Goal: Information Seeking & Learning: Learn about a topic

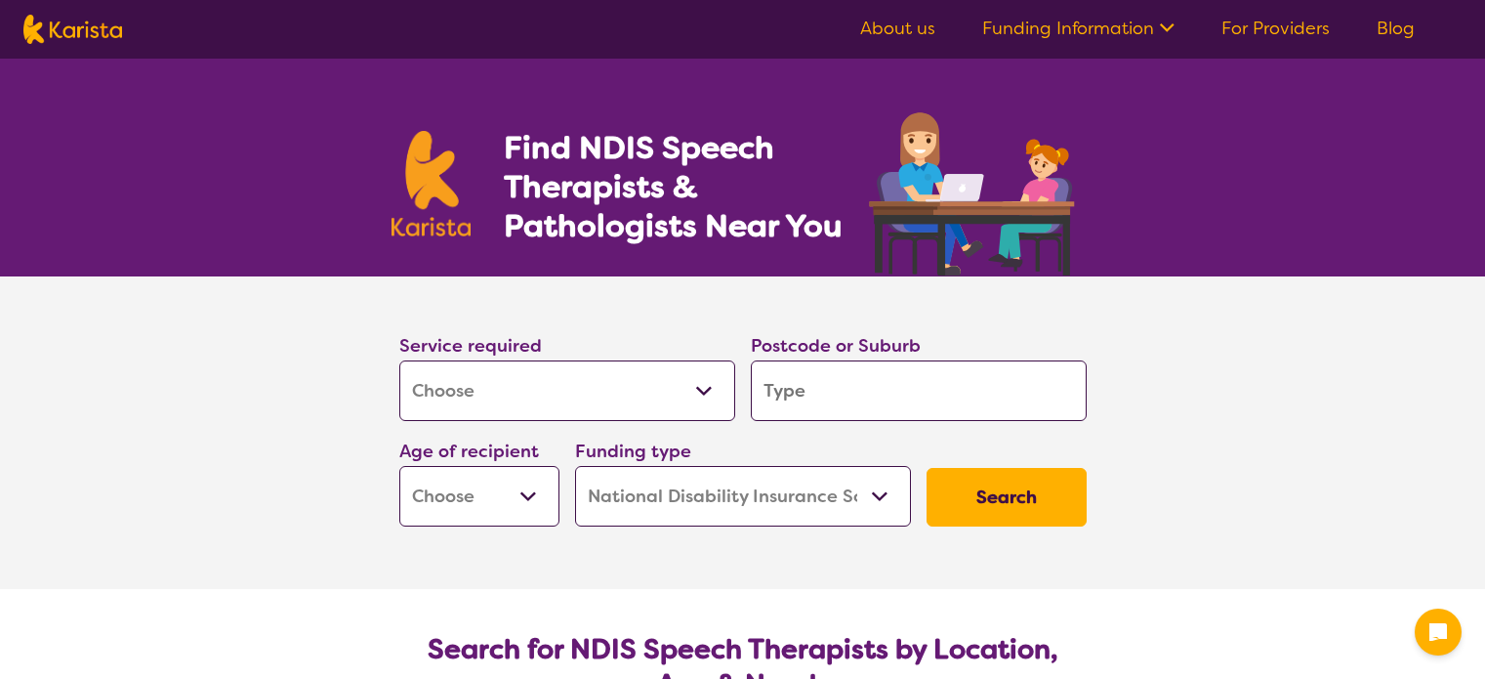
select select "[MEDICAL_DATA]"
select select "NDIS"
select select "[MEDICAL_DATA]"
select select "NDIS"
click at [658, 416] on select "Allied Health Assistant Assessment ([MEDICAL_DATA] or [MEDICAL_DATA]) Behaviour…" at bounding box center [567, 390] width 336 height 61
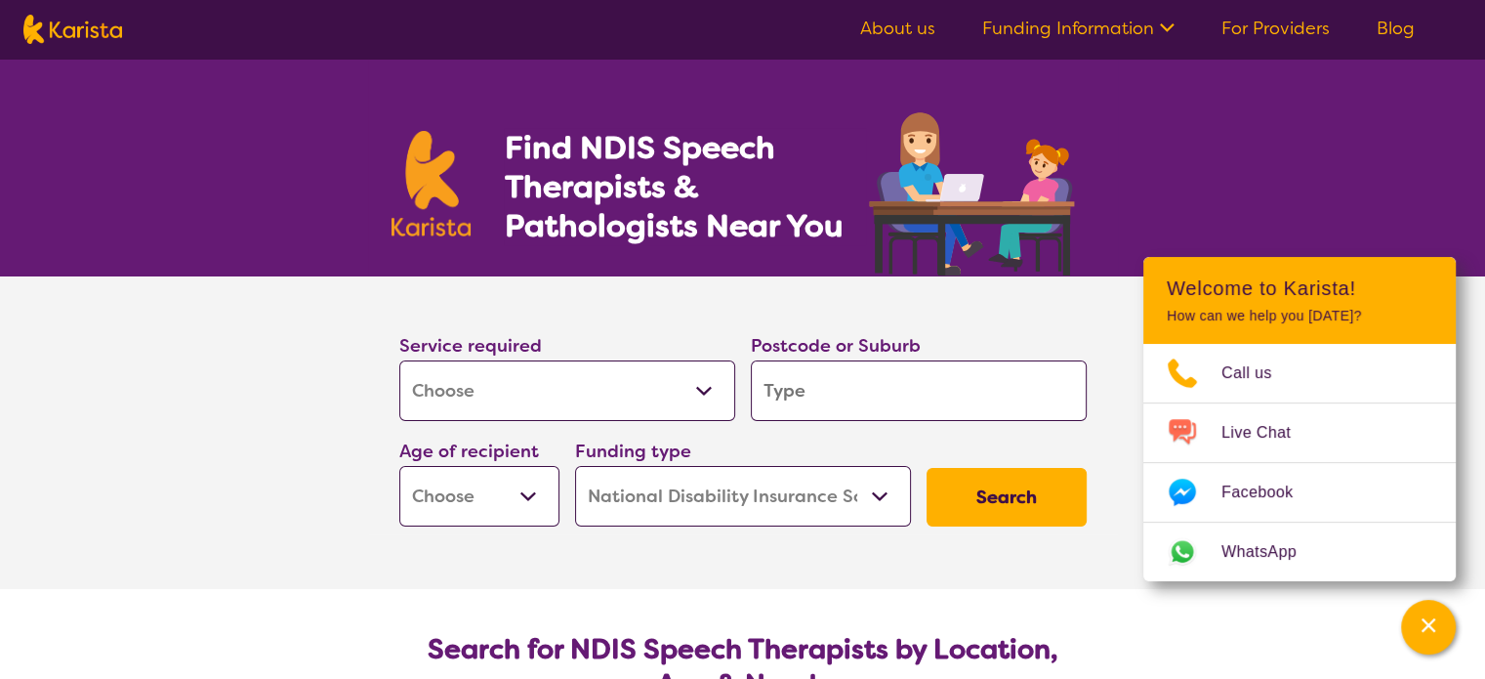
click at [399, 360] on select "Allied Health Assistant Assessment ([MEDICAL_DATA] or [MEDICAL_DATA]) Behaviour…" at bounding box center [567, 390] width 336 height 61
click at [872, 399] on input "search" at bounding box center [919, 390] width 336 height 61
type input "2"
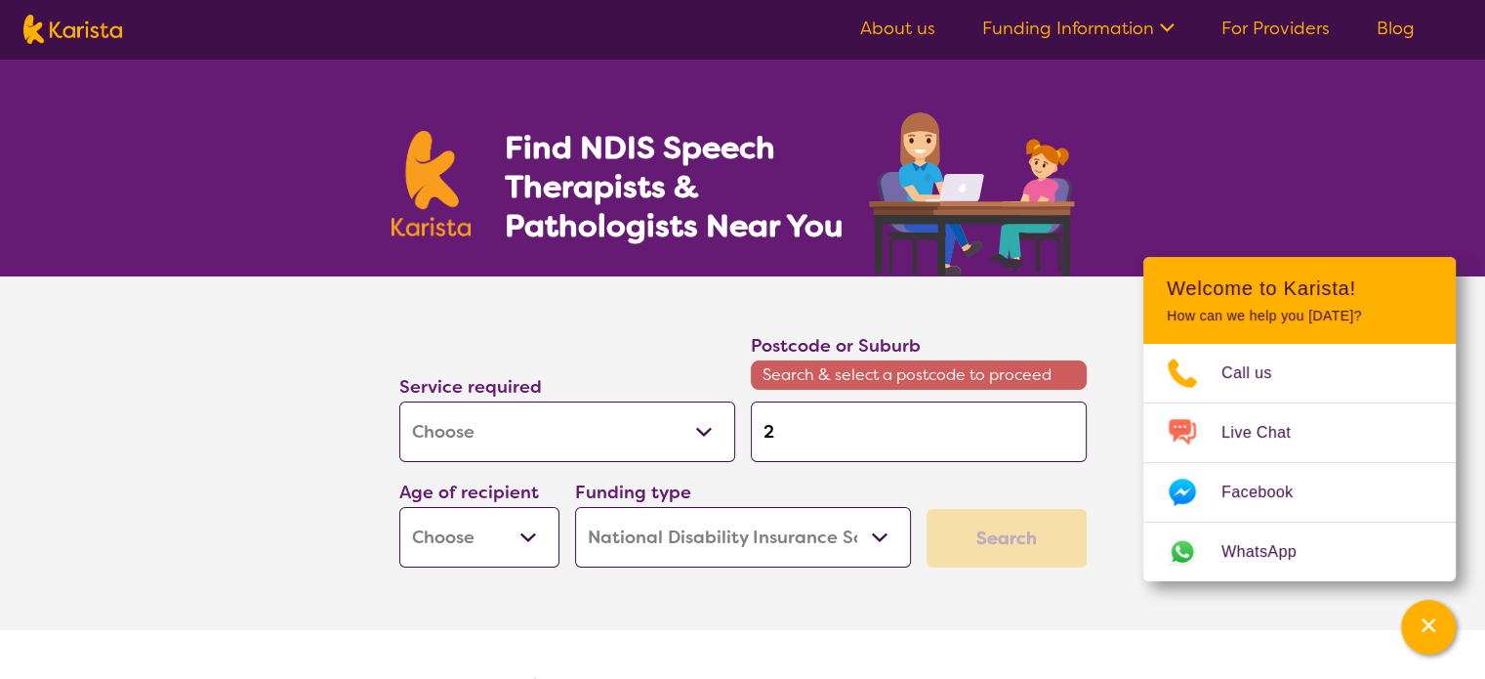
type input "25"
type input "256"
type input "2566"
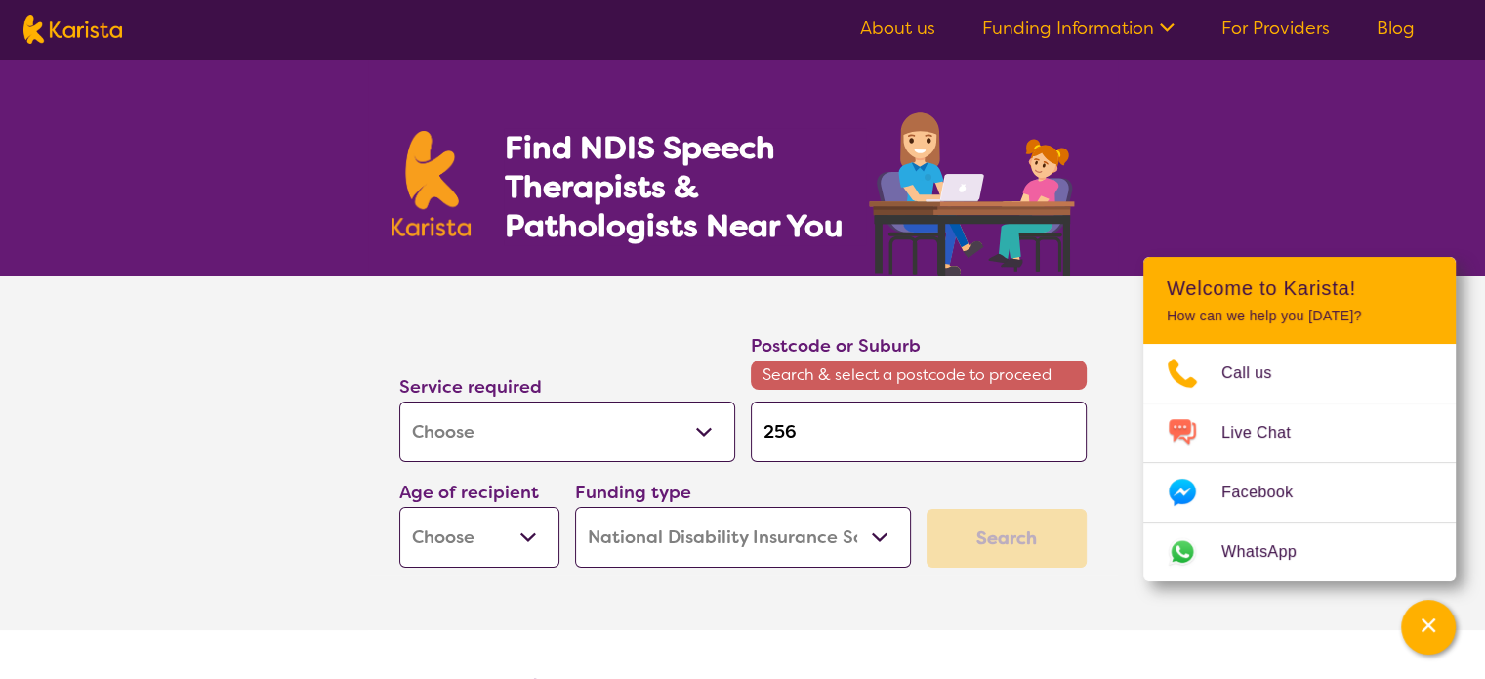
type input "2566"
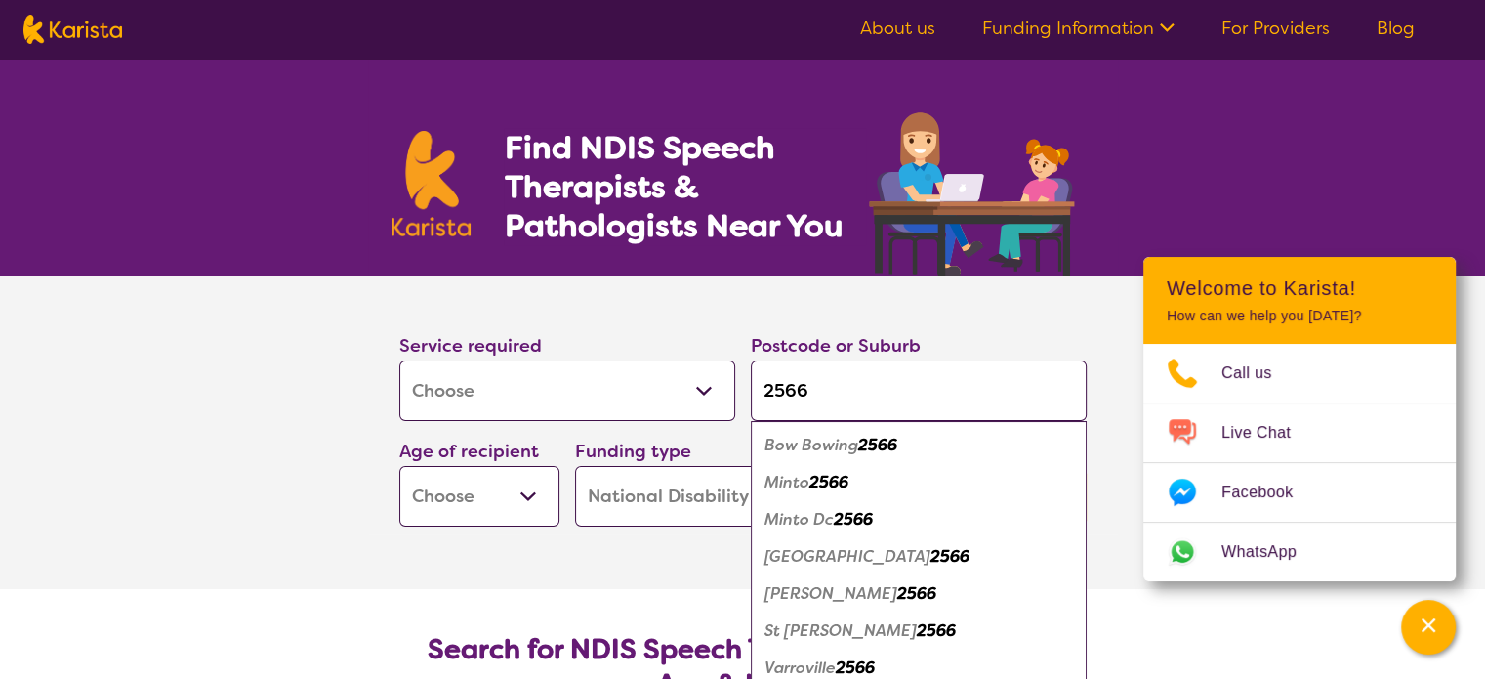
type input "2566"
click at [917, 624] on em "2566" at bounding box center [936, 630] width 39 height 21
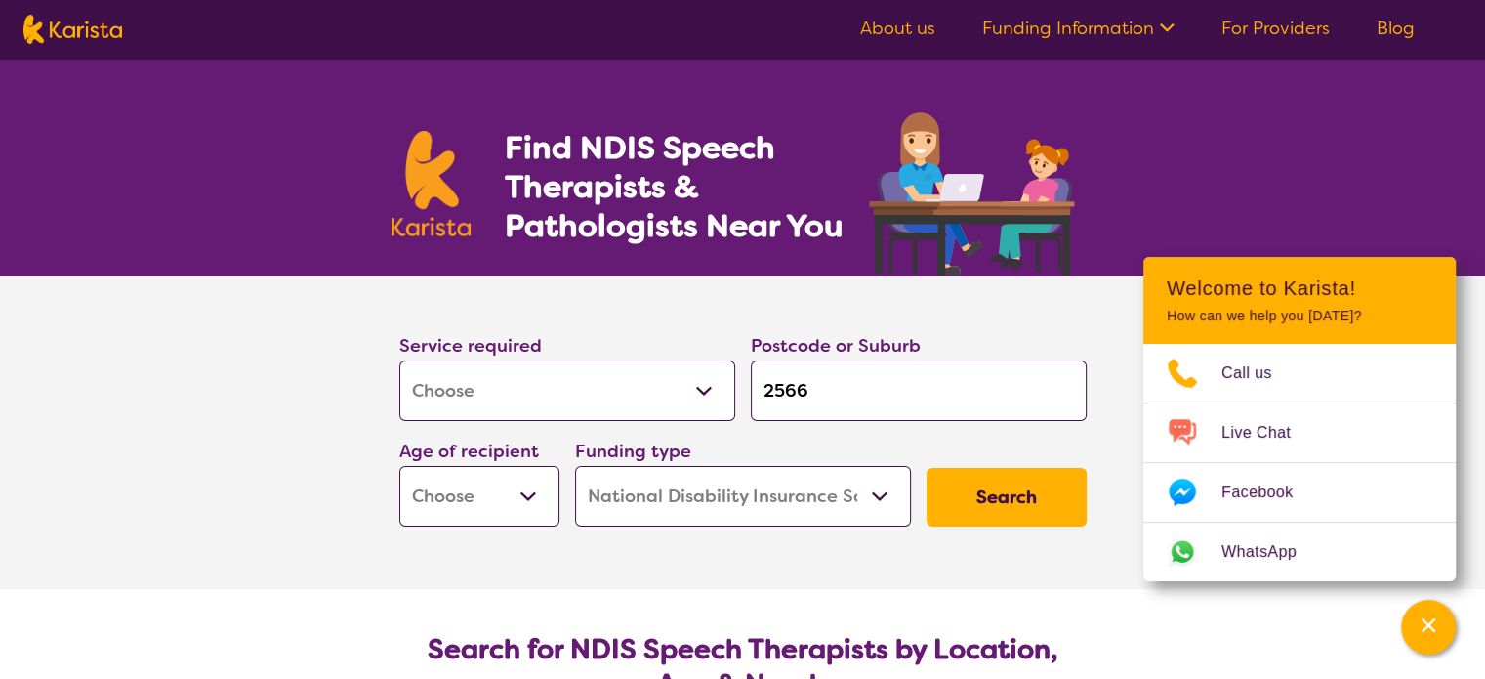
click at [475, 490] on select "Early Childhood - 0 to 9 Child - 10 to 11 Adolescent - 12 to 17 Adult - 18 to 6…" at bounding box center [479, 496] width 160 height 61
select select "EC"
click at [399, 466] on select "Early Childhood - 0 to 9 Child - 10 to 11 Adolescent - 12 to 17 Adult - 18 to 6…" at bounding box center [479, 496] width 160 height 61
select select "EC"
click at [690, 505] on select "Home Care Package (HCP) National Disability Insurance Scheme (NDIS) I don't know" at bounding box center [743, 496] width 336 height 61
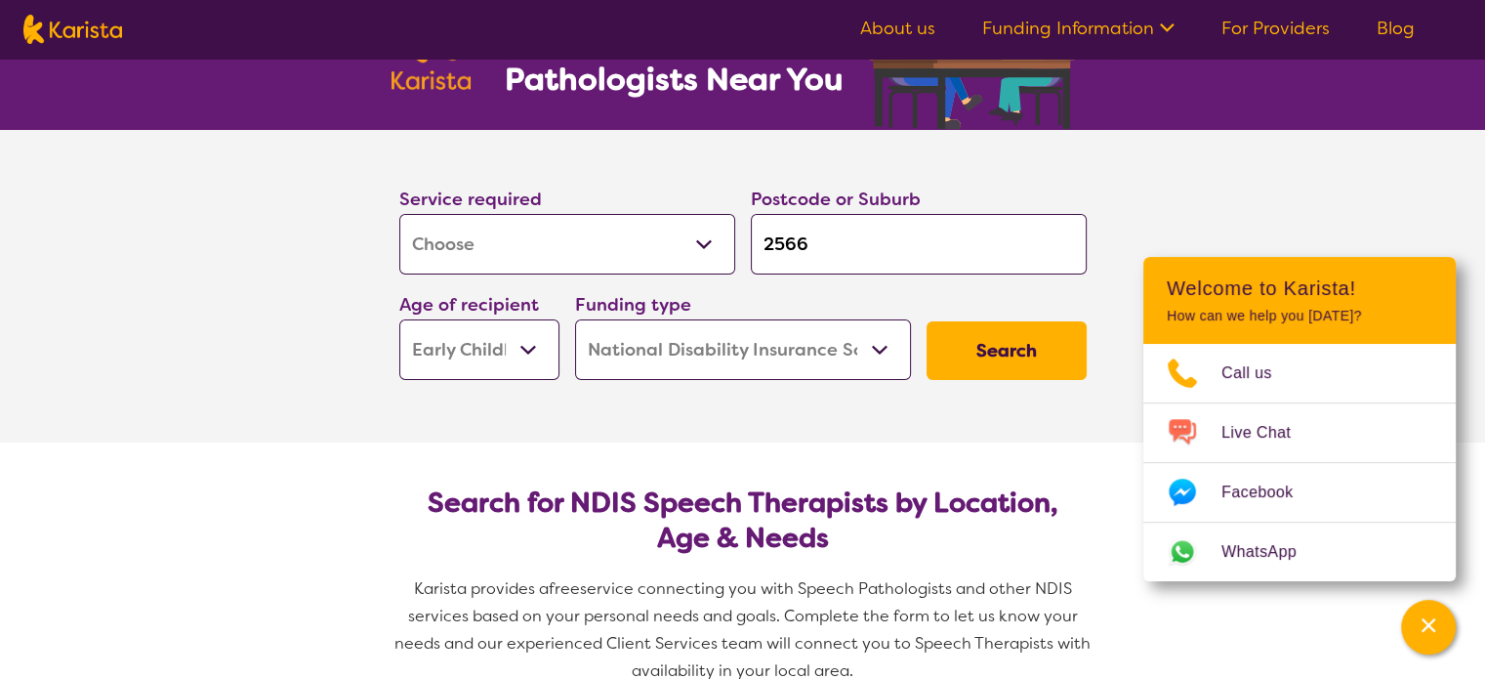
scroll to position [195, 0]
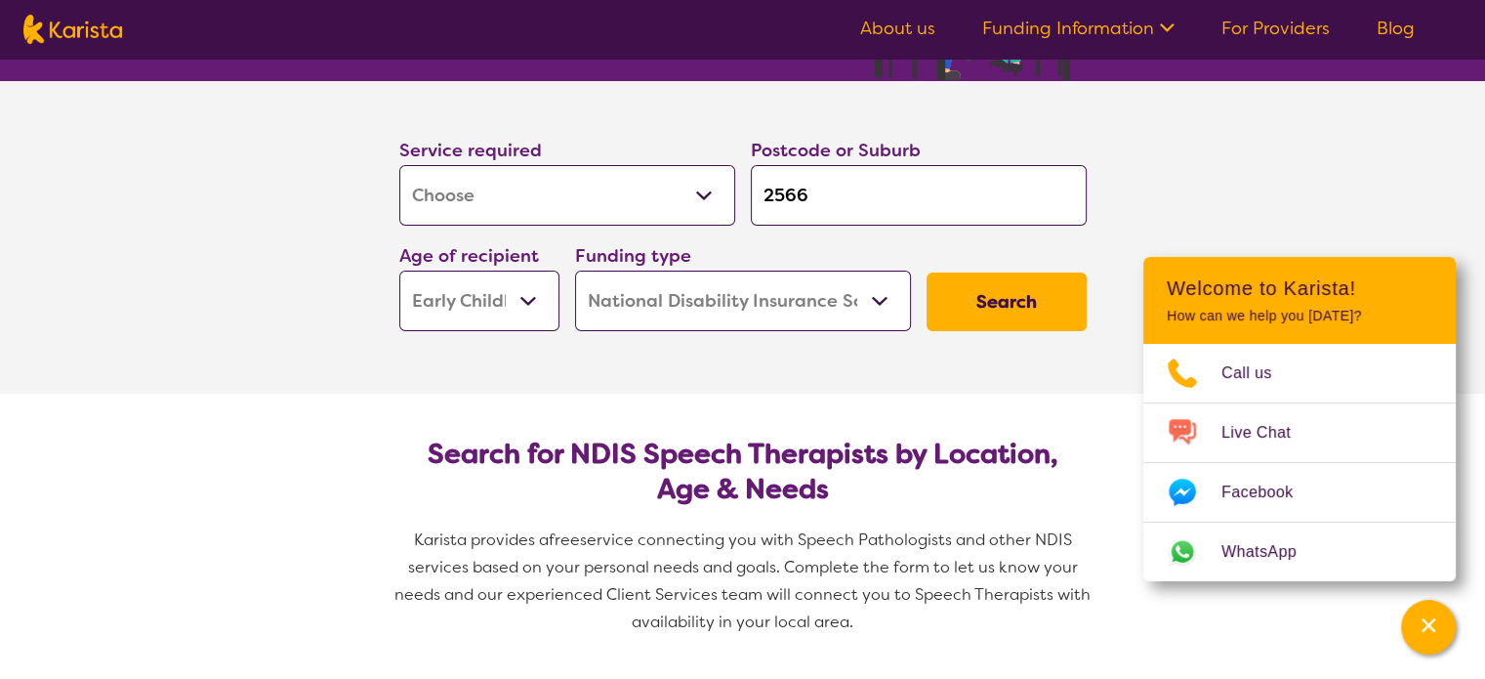
click at [674, 292] on select "Home Care Package (HCP) National Disability Insurance Scheme (NDIS) I don't know" at bounding box center [743, 300] width 336 height 61
select select "i-don-t-know"
click at [575, 270] on select "Home Care Package (HCP) National Disability Insurance Scheme (NDIS) I don't know" at bounding box center [743, 300] width 336 height 61
select select "i-don-t-know"
click at [1027, 288] on button "Search" at bounding box center [1006, 301] width 160 height 59
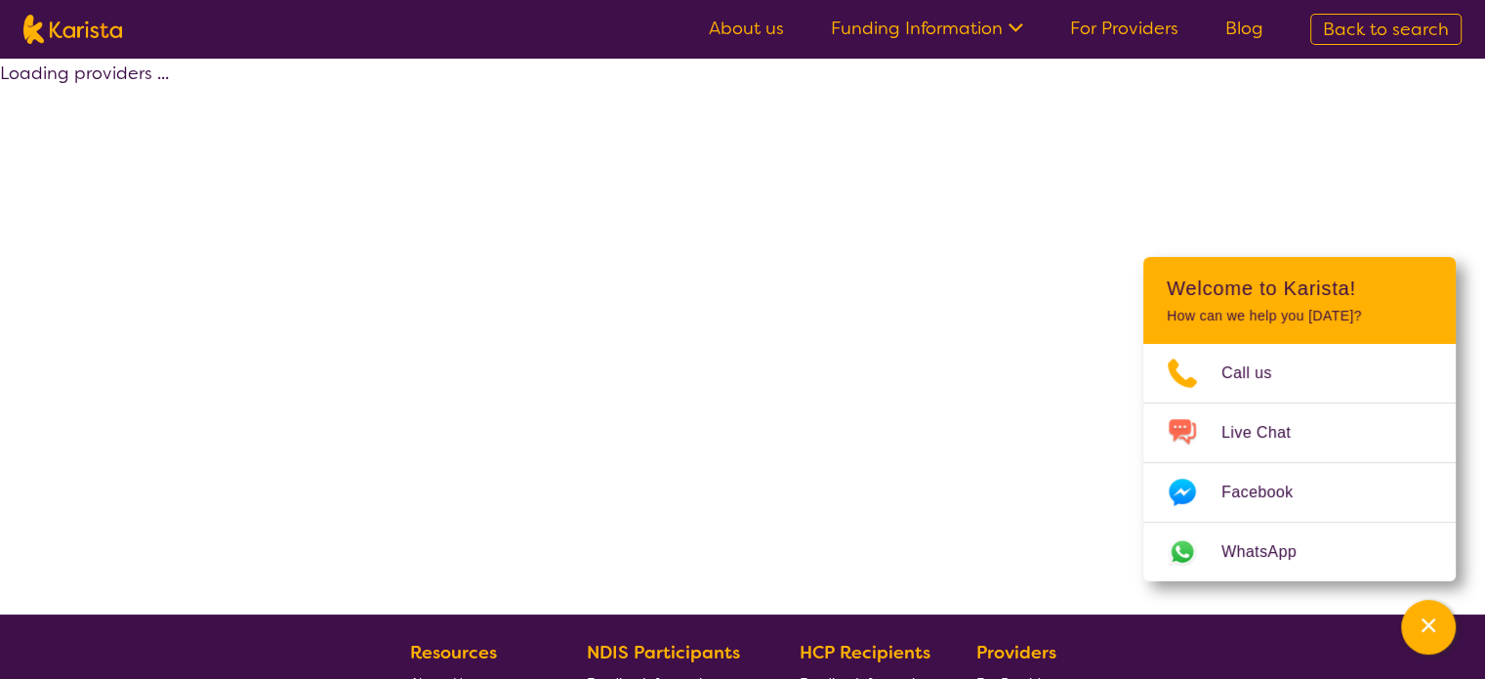
select select "[MEDICAL_DATA]"
select select "EC"
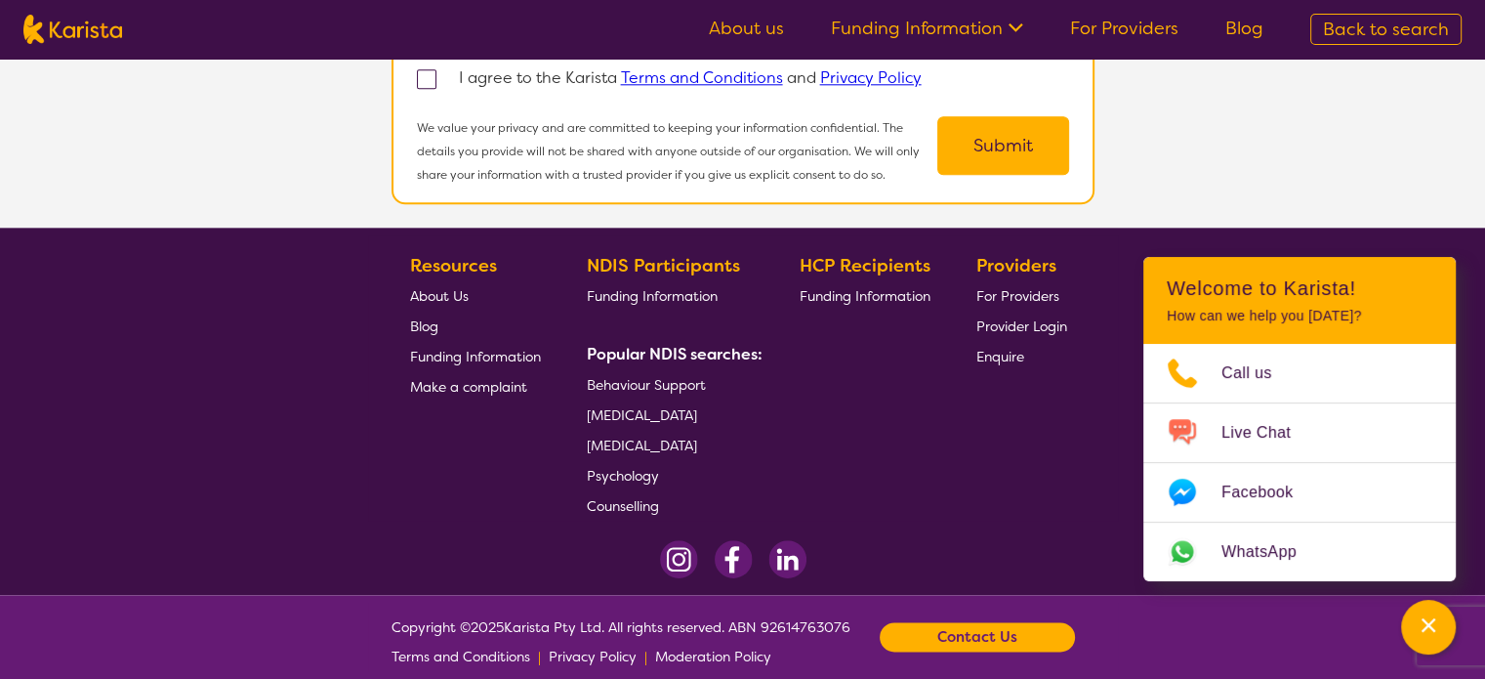
scroll to position [2216, 0]
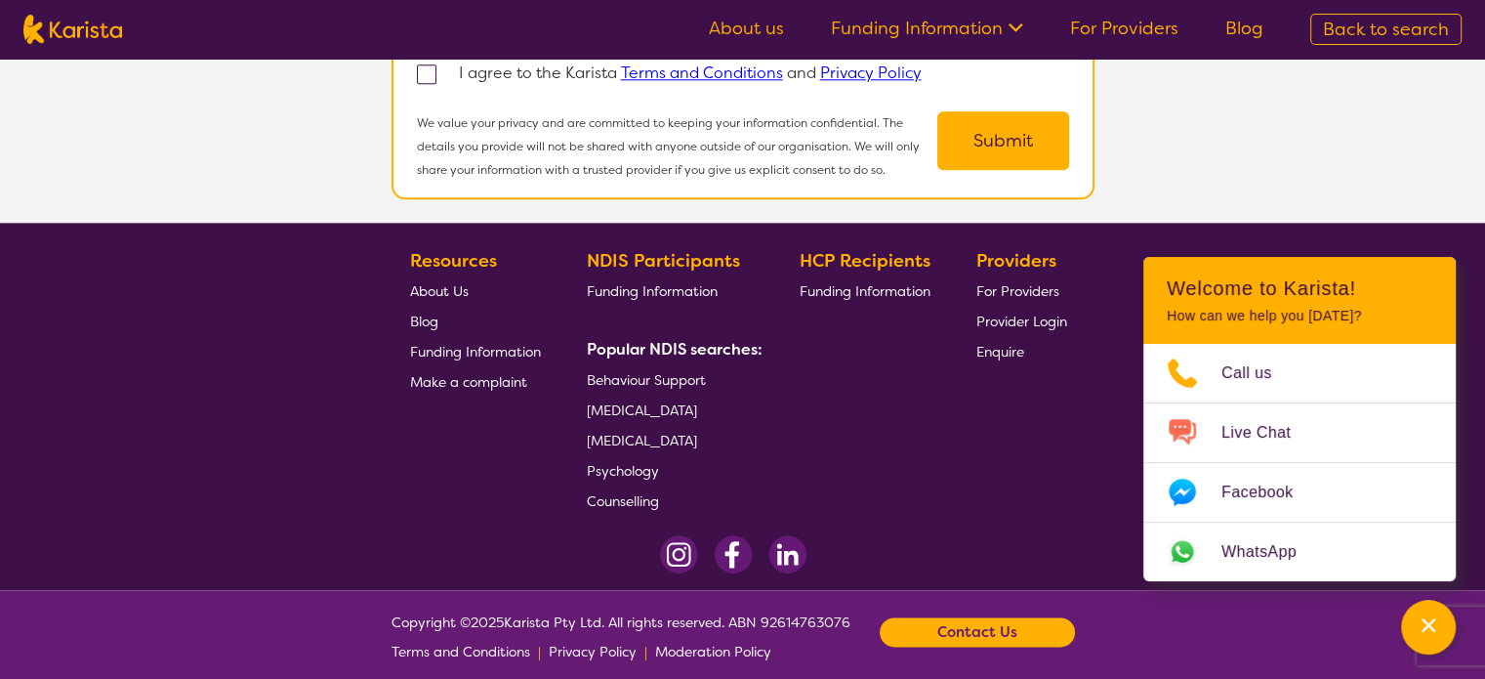
select select "[MEDICAL_DATA]"
select select "EC"
select select "NDIS"
select select "[MEDICAL_DATA]"
select select "EC"
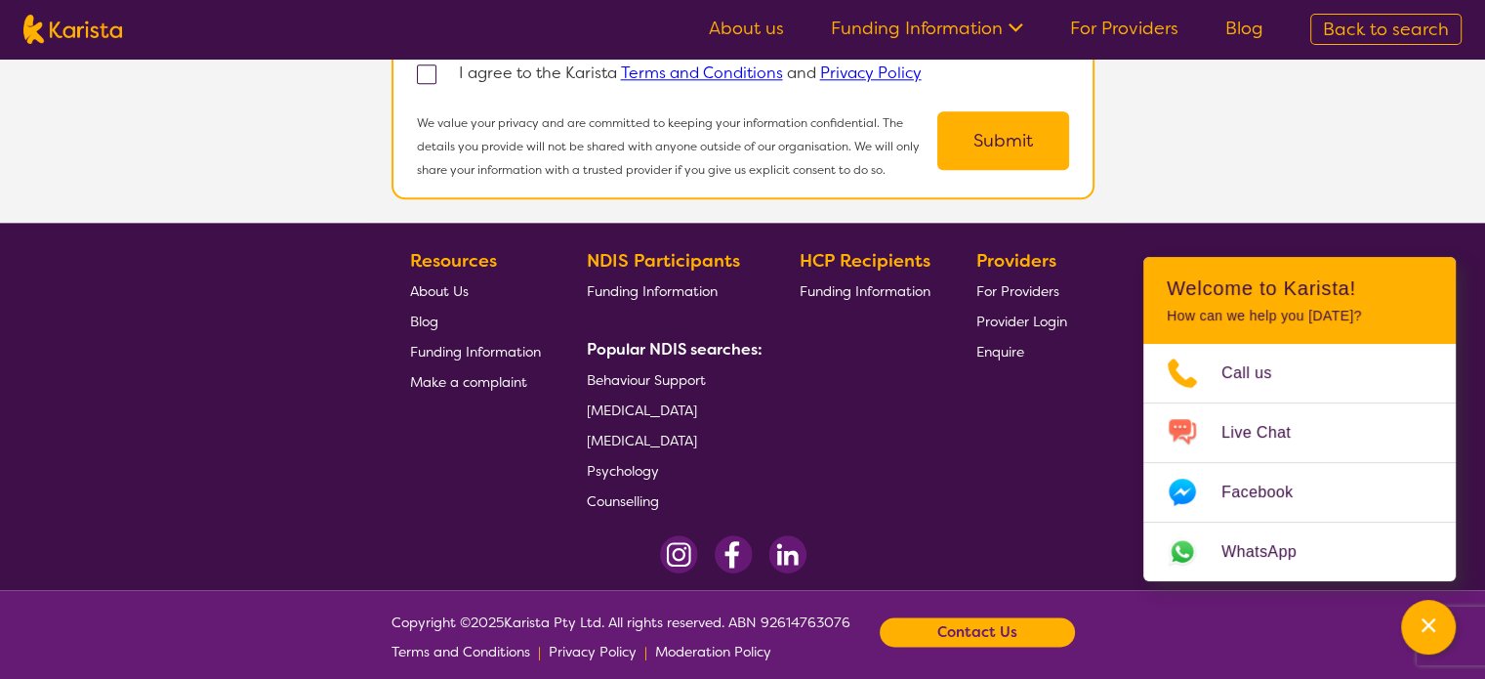
select select "NDIS"
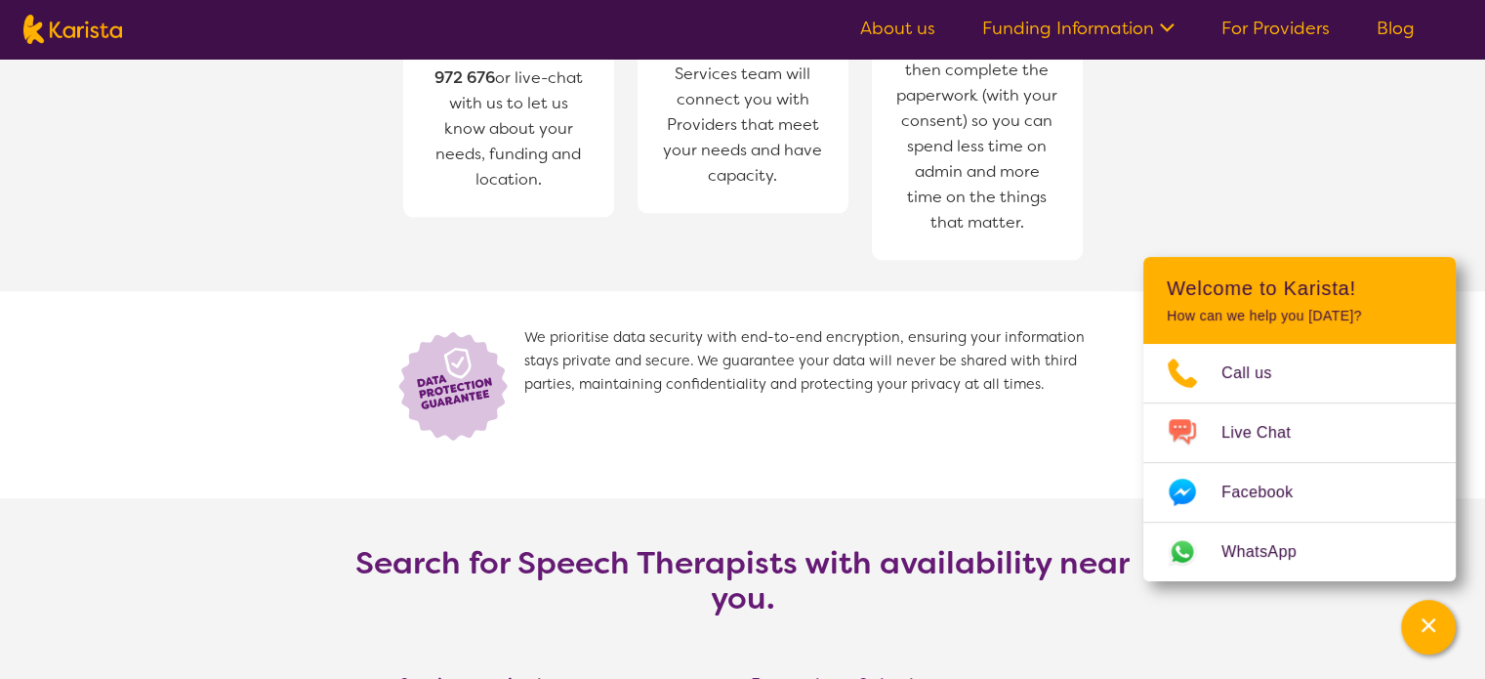
scroll to position [195, 0]
